Goal: Download file/media

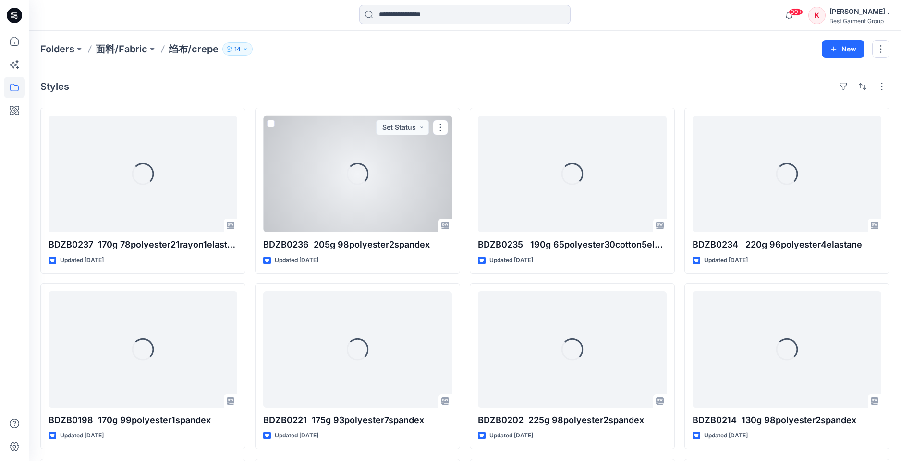
scroll to position [18, 0]
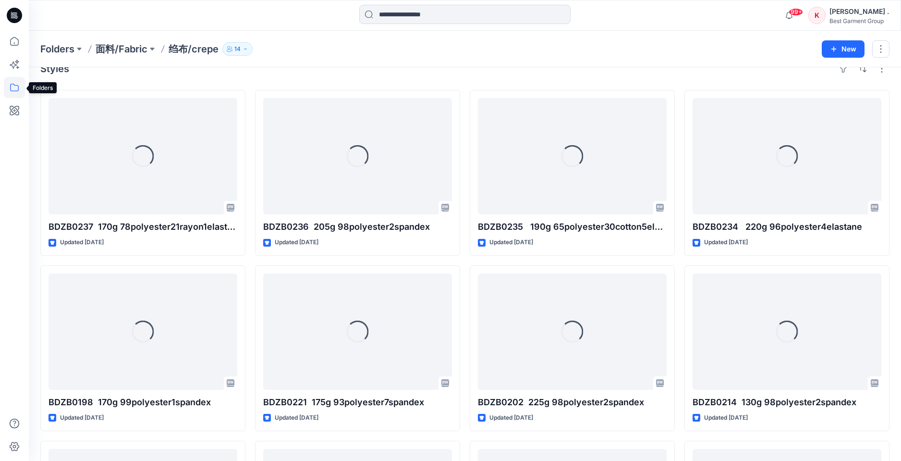
click at [15, 84] on icon at bounding box center [14, 87] width 21 height 21
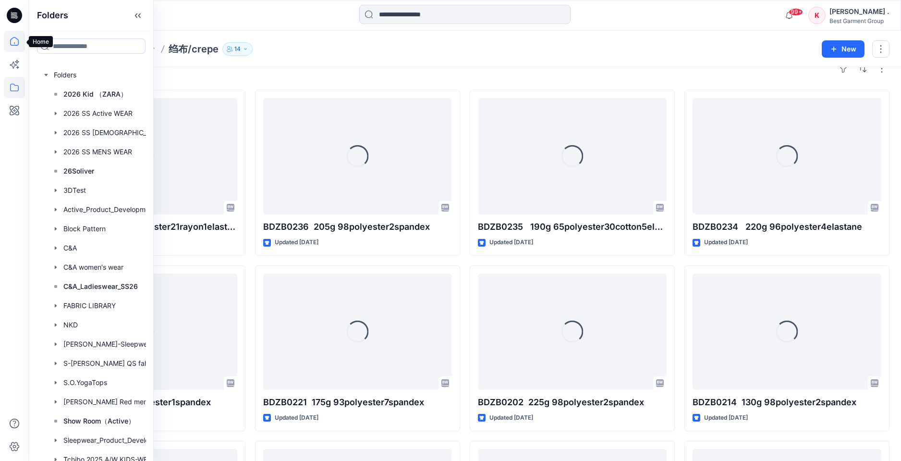
click at [16, 45] on icon at bounding box center [14, 41] width 9 height 9
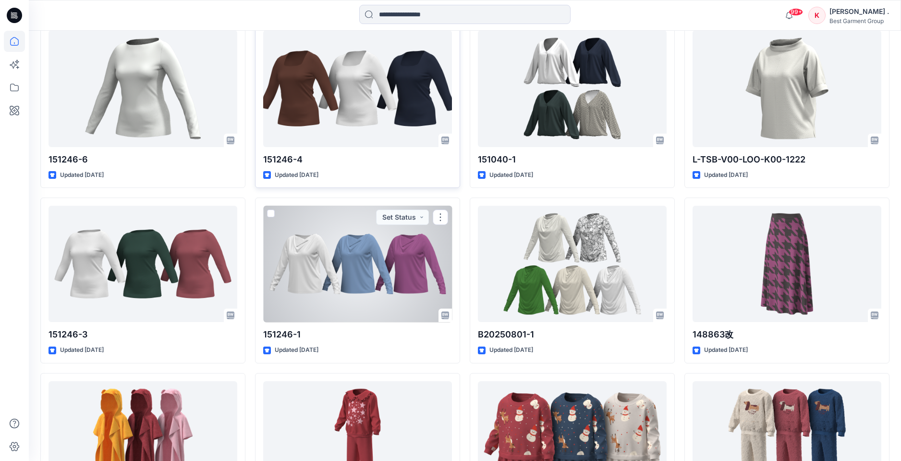
scroll to position [1355, 0]
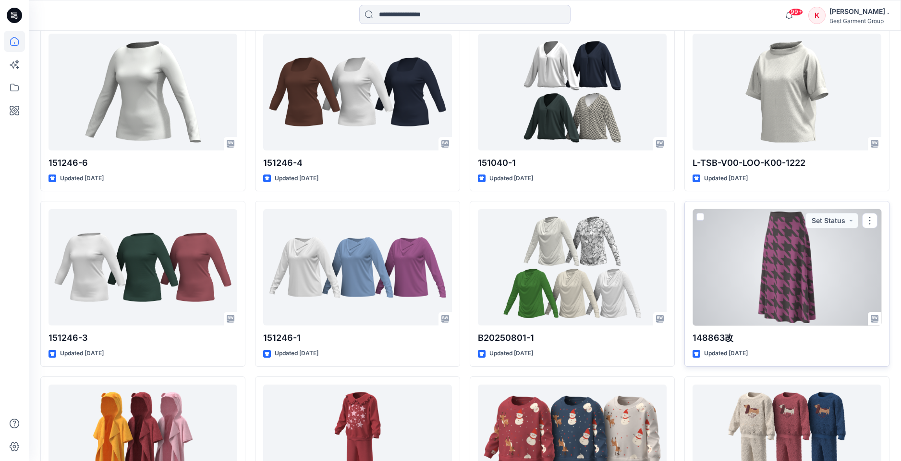
click at [729, 258] on div at bounding box center [787, 267] width 189 height 116
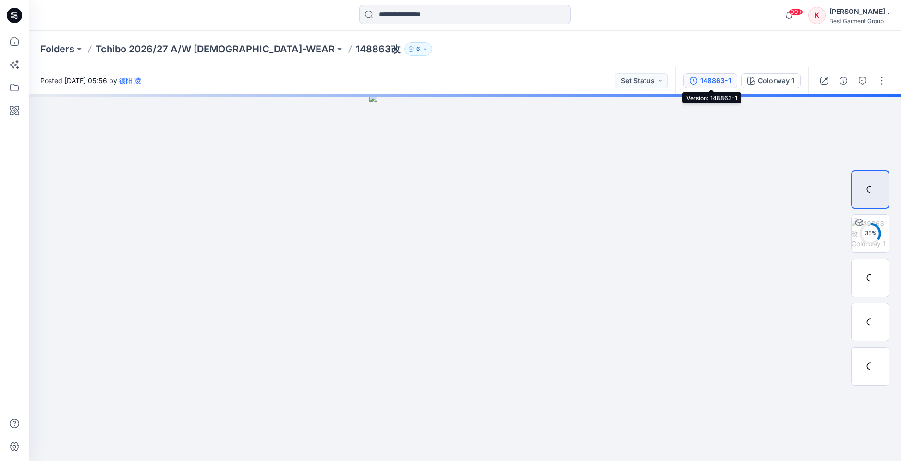
click at [706, 80] on div "148863-1" at bounding box center [715, 80] width 31 height 11
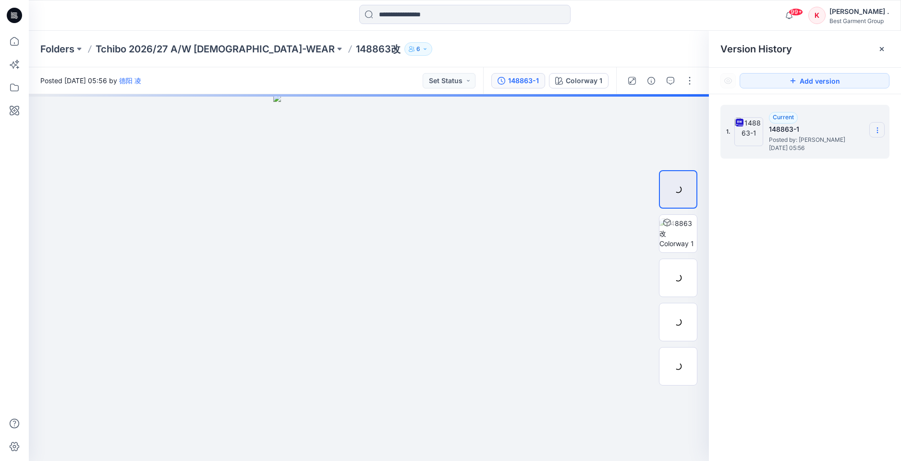
click at [878, 126] on icon at bounding box center [878, 130] width 8 height 8
click at [825, 145] on span "Download Source BW File" at bounding box center [829, 149] width 80 height 12
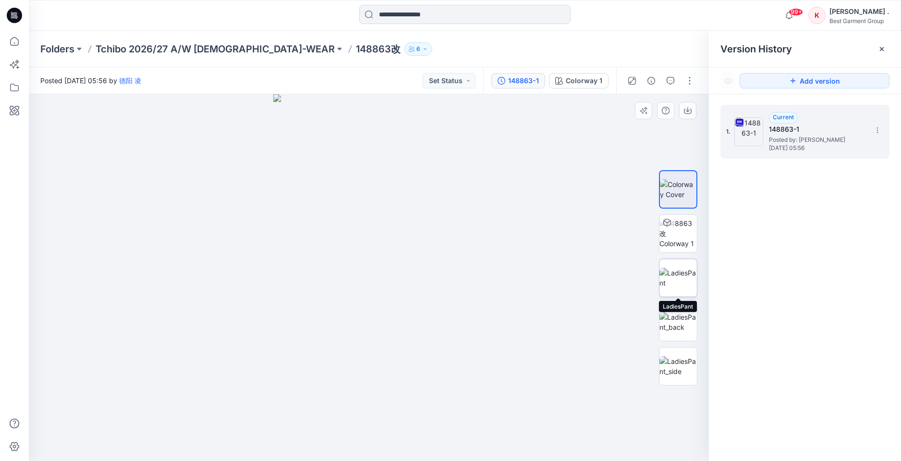
click at [683, 277] on img at bounding box center [677, 278] width 37 height 20
